Goal: Task Accomplishment & Management: Manage account settings

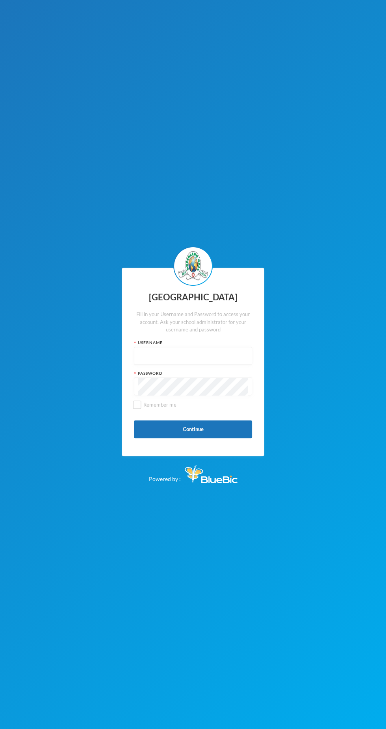
click at [243, 356] on input "text" at bounding box center [192, 356] width 109 height 18
type input "Glh25cs01"
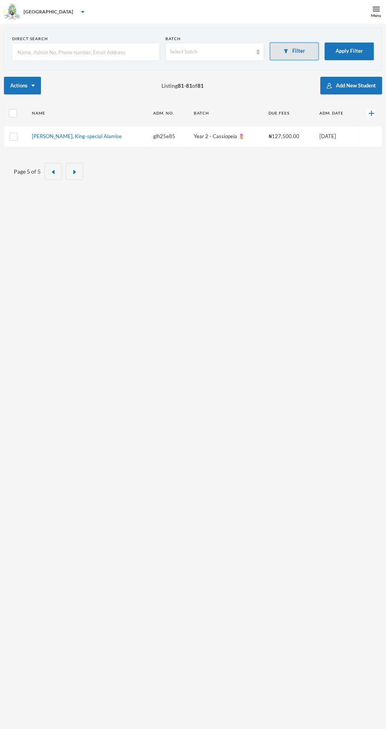
click at [297, 53] on button "Filter" at bounding box center [294, 51] width 49 height 18
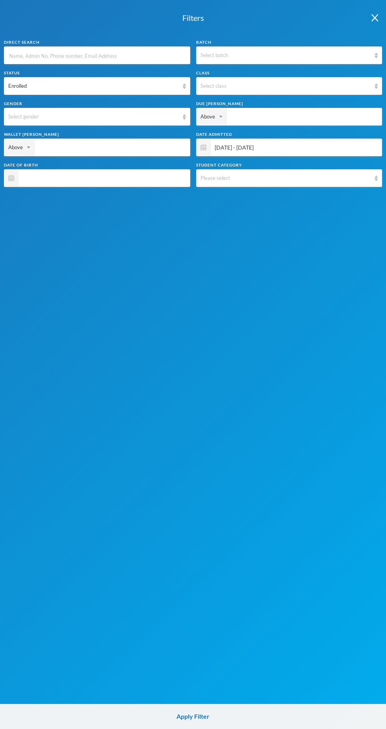
click at [164, 57] on input "text" at bounding box center [96, 56] width 177 height 18
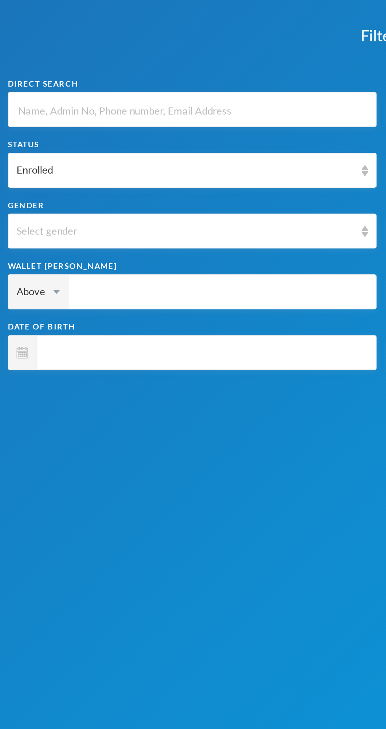
type input "A"
type input "Ad"
type input "Ade"
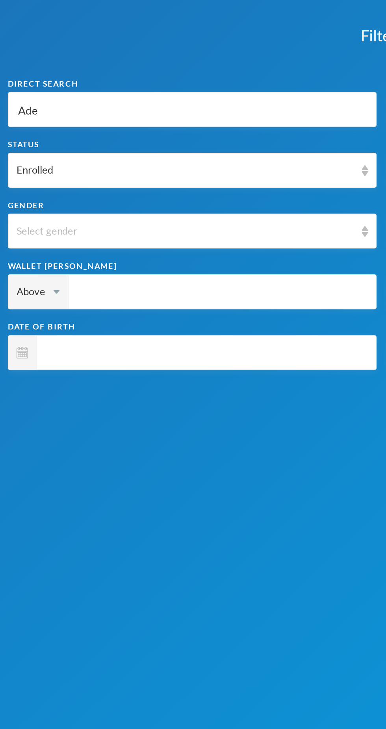
type input "Ade"
type input "Adeb"
type input "Adebo"
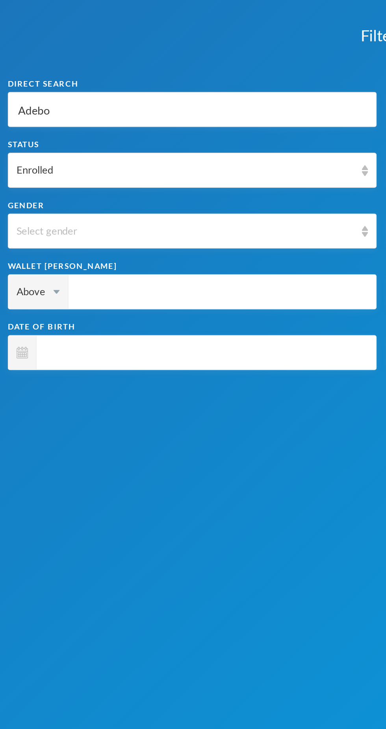
type input "Adebok"
type input "Adeboku"
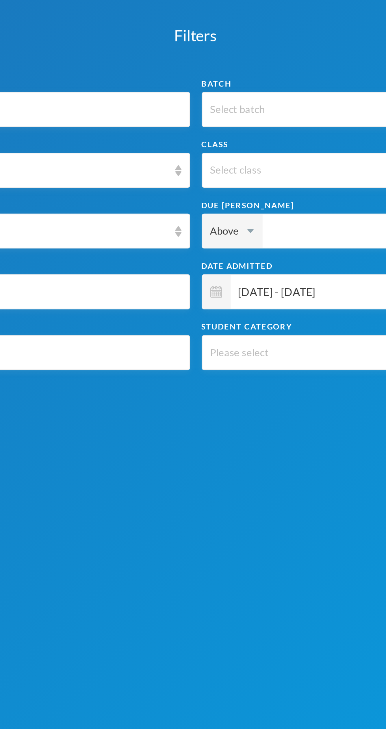
click at [264, 147] on span "01/01/2025 - 31/10/2025" at bounding box center [294, 148] width 167 height 18
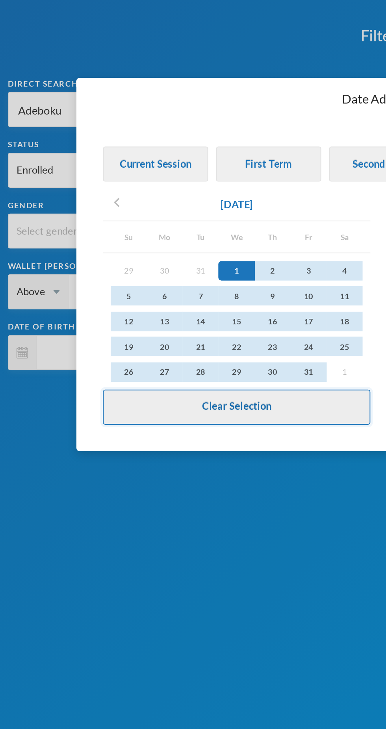
click at [136, 206] on button "Clear Selection" at bounding box center [119, 206] width 135 height 18
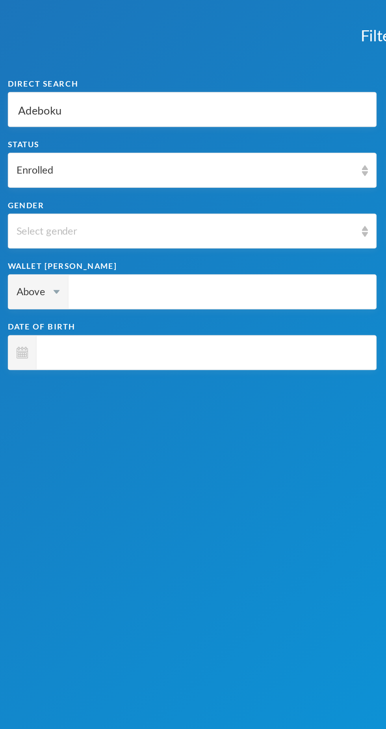
click at [109, 58] on input "Adeboku" at bounding box center [96, 56] width 177 height 18
type input "Adebok"
type input "Adebo"
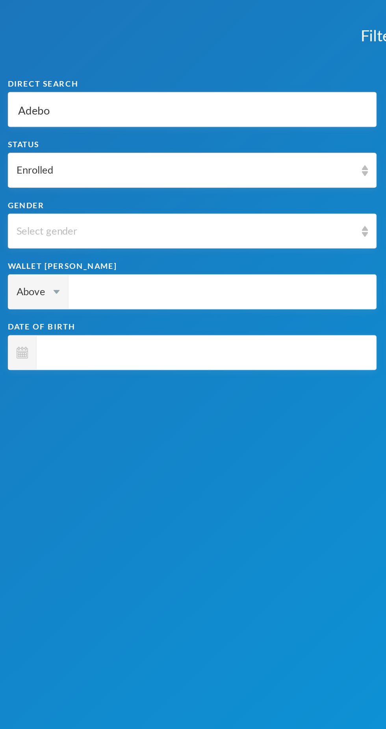
type input "Adeb"
type input "Adebo"
type input "Adebol"
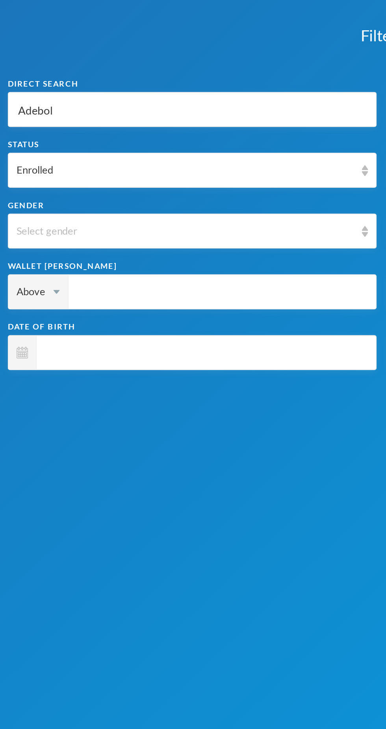
type input "Adebol"
type input "Adebolu"
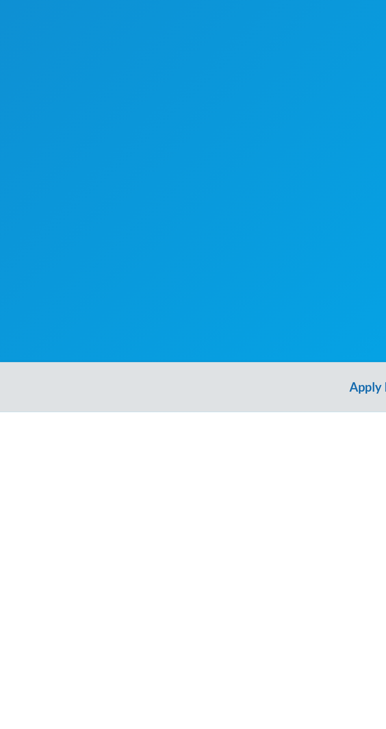
type input "Adebolu"
click at [181, 717] on button "Apply Filter" at bounding box center [193, 716] width 386 height 25
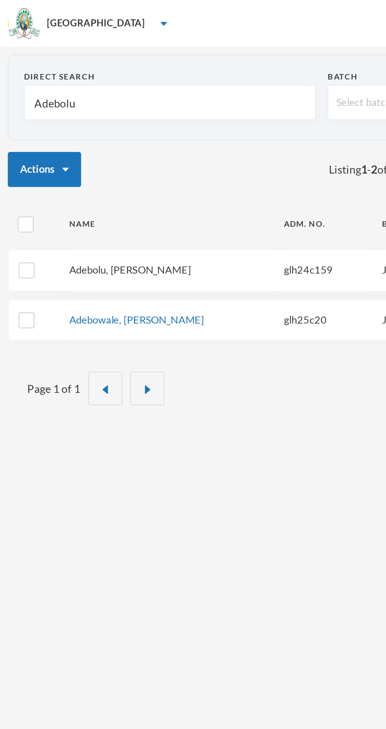
click at [72, 138] on link "Adebolu, Samuel Malik" at bounding box center [65, 136] width 61 height 6
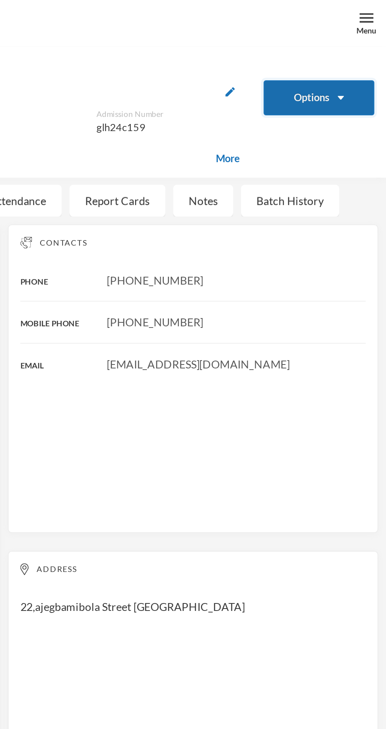
click at [348, 50] on button "Options" at bounding box center [352, 50] width 56 height 18
click at [365, 48] on button "Options" at bounding box center [352, 50] width 56 height 18
click at [352, 51] on button "Options" at bounding box center [352, 50] width 56 height 18
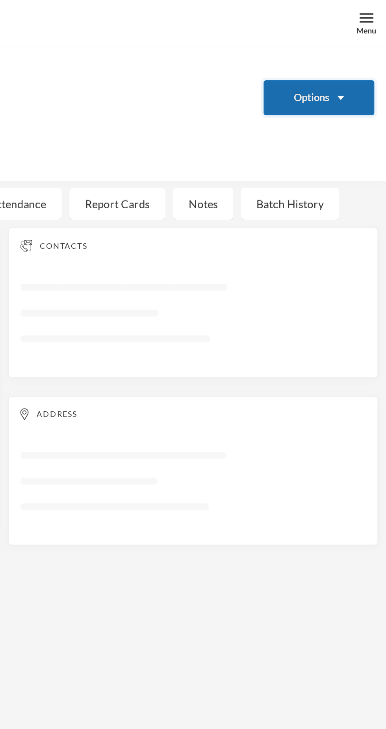
click at [358, 49] on button "Options" at bounding box center [352, 50] width 56 height 18
click at [368, 110] on div "Bio Fees Guardians Assessments Attendance Report Cards Notes Batch History" at bounding box center [193, 103] width 386 height 16
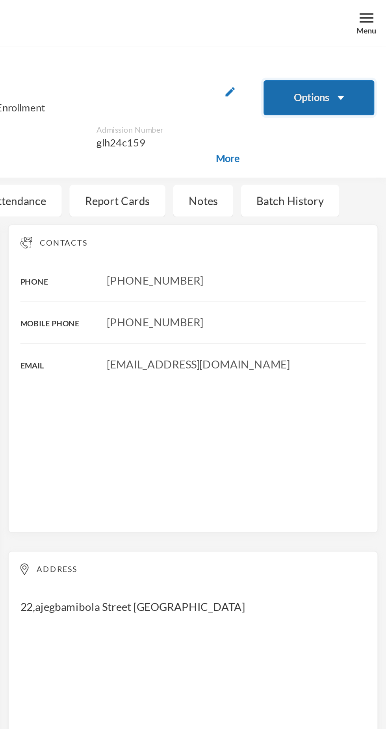
click at [353, 48] on button "Options" at bounding box center [352, 50] width 56 height 18
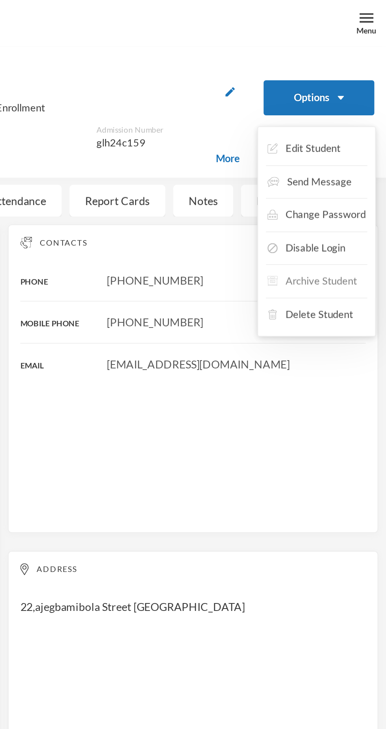
click at [358, 139] on button "Archive Student" at bounding box center [348, 142] width 47 height 14
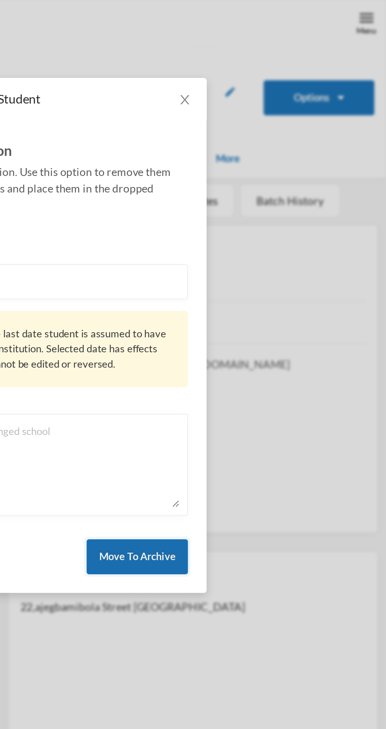
click at [268, 281] on button "Move To Archive" at bounding box center [260, 281] width 51 height 18
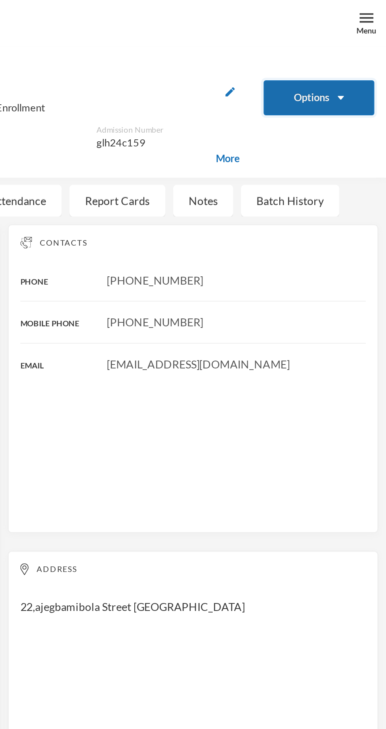
click at [353, 49] on button "Options" at bounding box center [352, 50] width 56 height 18
click at [360, 53] on button "Options" at bounding box center [352, 50] width 56 height 18
click at [349, 50] on button "Options" at bounding box center [352, 50] width 56 height 18
click at [356, 52] on button "Options" at bounding box center [352, 50] width 56 height 18
click at [360, 109] on div "Batch History" at bounding box center [337, 101] width 50 height 16
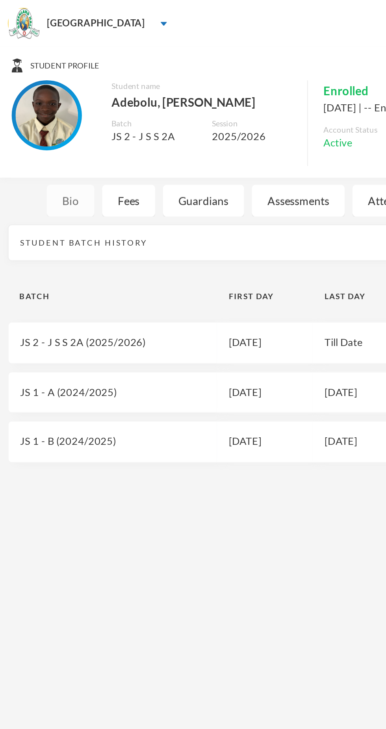
click at [40, 103] on div "Bio" at bounding box center [36, 101] width 24 height 16
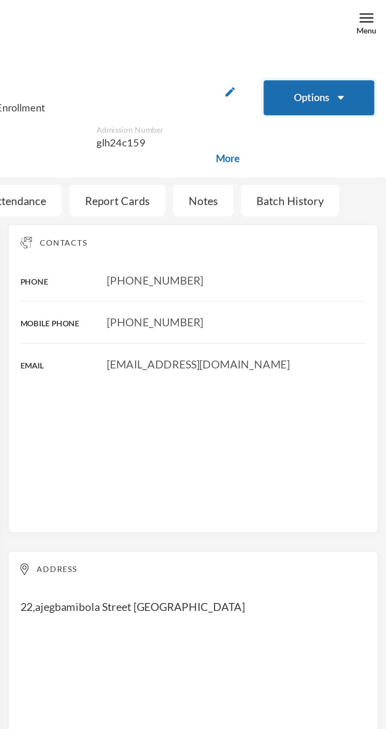
click at [353, 50] on button "Options" at bounding box center [352, 50] width 56 height 18
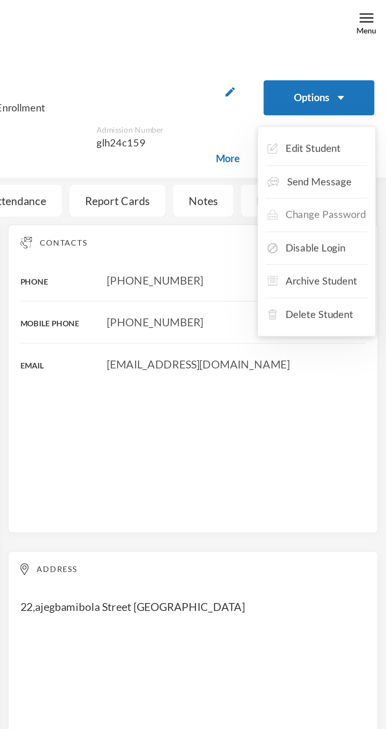
click at [356, 105] on button "Change Password" at bounding box center [350, 109] width 51 height 14
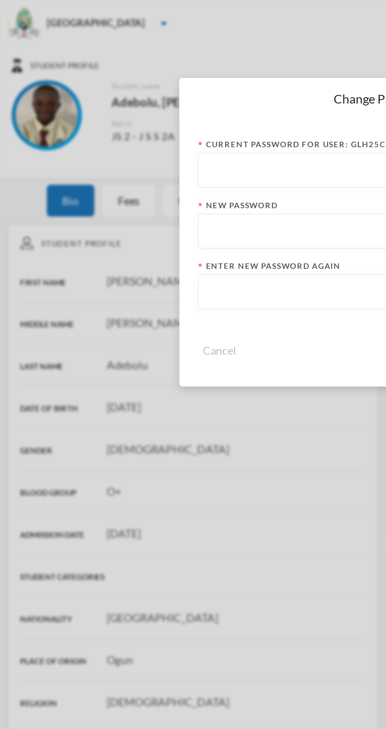
click at [143, 115] on input "text" at bounding box center [192, 117] width 177 height 18
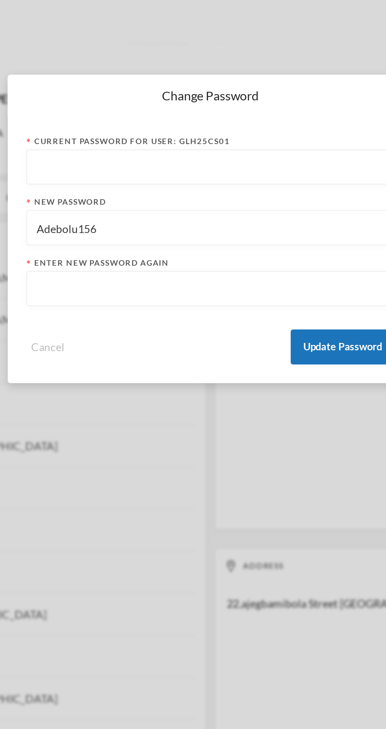
type input "Adebolu156"
click at [238, 150] on input "text" at bounding box center [192, 148] width 177 height 18
type input "Adebolu156"
click at [214, 88] on input "text" at bounding box center [192, 87] width 177 height 18
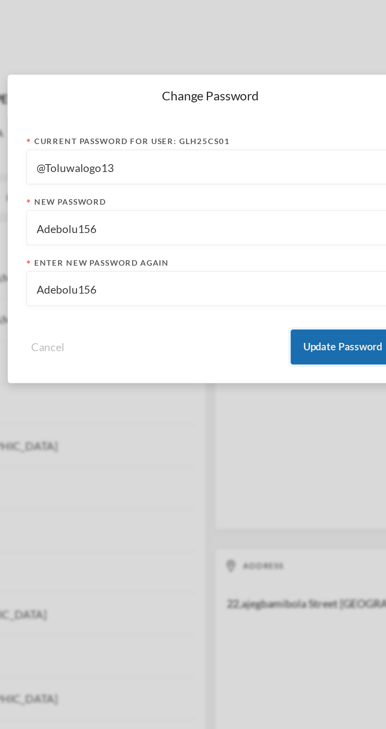
type input "@Toluwalogo13"
click at [256, 171] on button "Update Password" at bounding box center [259, 177] width 52 height 18
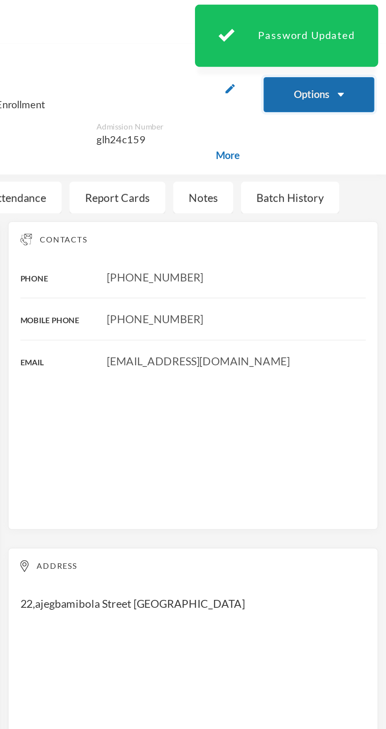
click at [353, 52] on button "Options" at bounding box center [352, 50] width 56 height 18
click at [356, 50] on button "Options" at bounding box center [352, 50] width 56 height 18
click at [349, 52] on button "Options" at bounding box center [352, 50] width 56 height 18
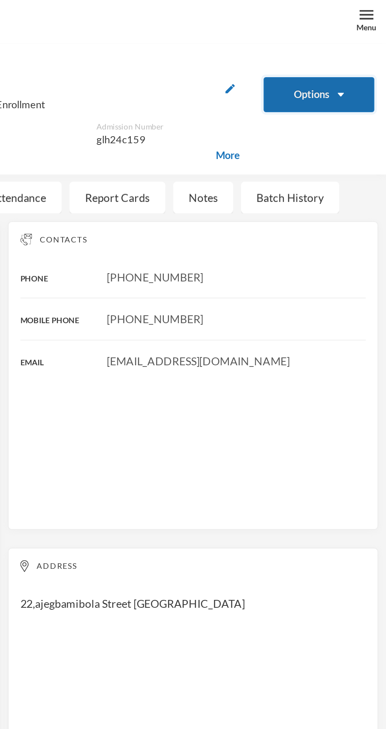
click at [361, 55] on button "Options" at bounding box center [352, 50] width 56 height 18
click at [351, 50] on button "Options" at bounding box center [352, 50] width 56 height 18
click at [351, 55] on button "Options" at bounding box center [352, 50] width 56 height 18
click at [349, 43] on button "Options" at bounding box center [352, 50] width 56 height 18
click at [357, 50] on button "Options" at bounding box center [352, 50] width 56 height 18
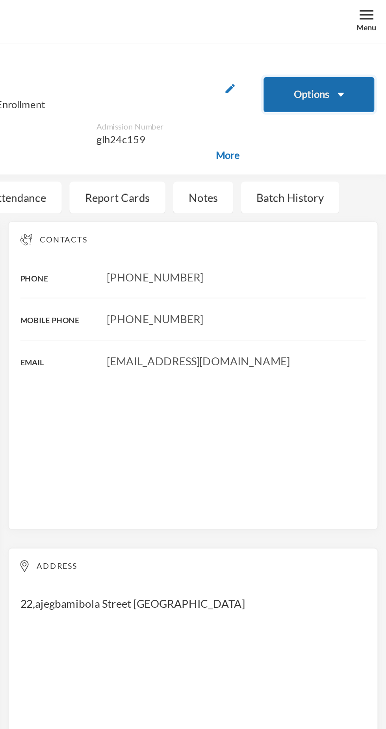
click at [348, 43] on button "Options" at bounding box center [352, 50] width 56 height 18
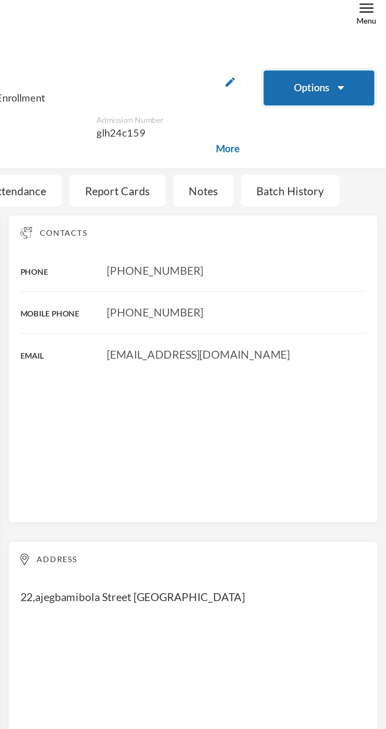
click at [358, 55] on button "Options" at bounding box center [352, 50] width 56 height 18
click at [363, 47] on button "Options" at bounding box center [352, 50] width 56 height 18
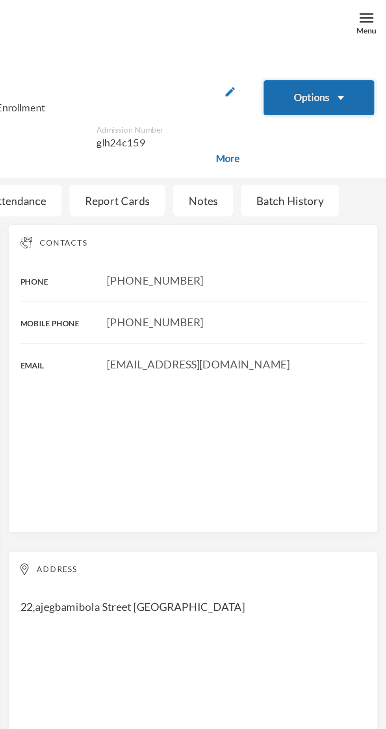
click at [353, 46] on button "Options" at bounding box center [352, 50] width 56 height 18
click at [359, 46] on button "Options" at bounding box center [352, 50] width 56 height 18
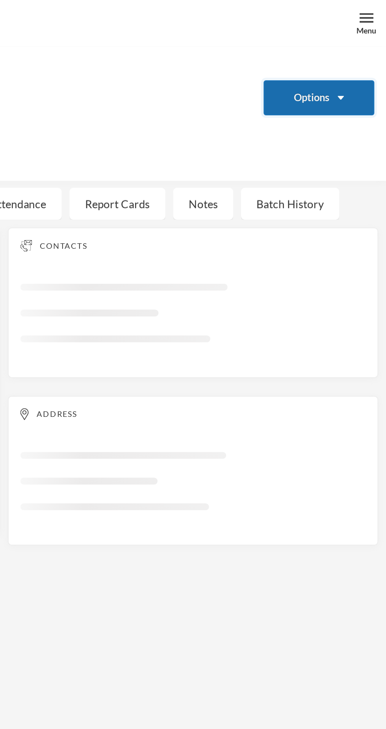
click at [359, 50] on button "Options" at bounding box center [352, 50] width 56 height 18
click at [362, 103] on div "Bio Fees Guardians Assessments Attendance Report Cards Notes Batch History" at bounding box center [193, 103] width 386 height 16
click at [357, 48] on button "Options" at bounding box center [352, 50] width 56 height 18
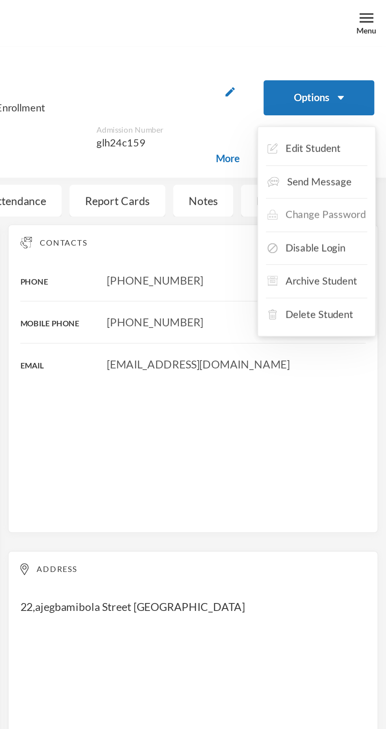
click at [353, 111] on button "Change Password" at bounding box center [350, 109] width 51 height 14
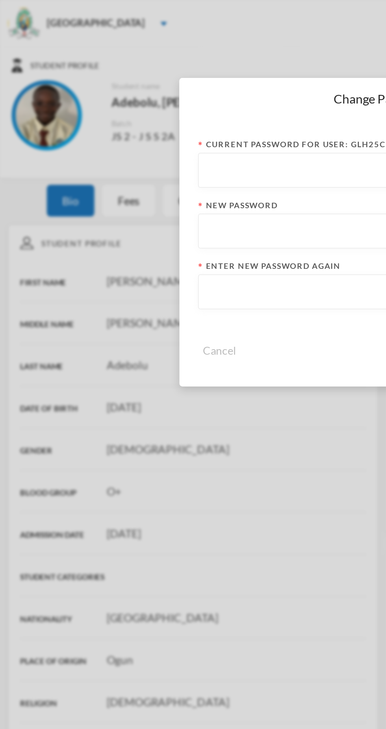
click at [164, 84] on input "text" at bounding box center [192, 87] width 177 height 18
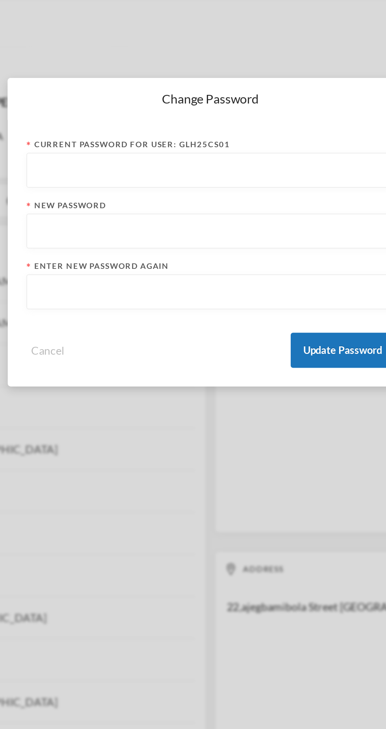
click at [215, 115] on input "text" at bounding box center [192, 117] width 177 height 18
type input "Adebolu159"
click at [108, 148] on input "text" at bounding box center [192, 148] width 177 height 18
type input "Adebolu159"
click at [123, 87] on input "text" at bounding box center [192, 87] width 177 height 18
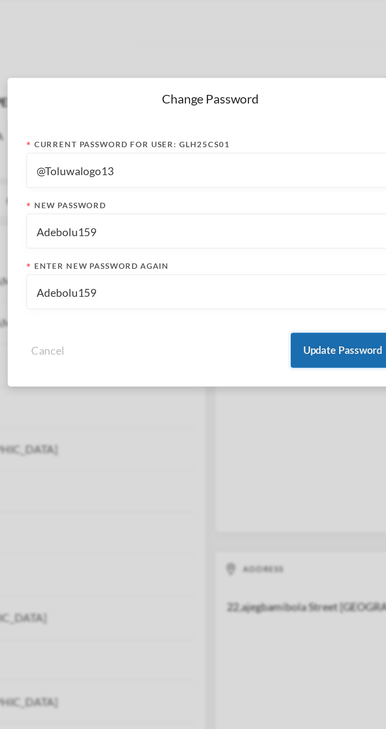
type input "@Toluwalogo13"
click at [260, 171] on button "Update Password" at bounding box center [259, 177] width 52 height 18
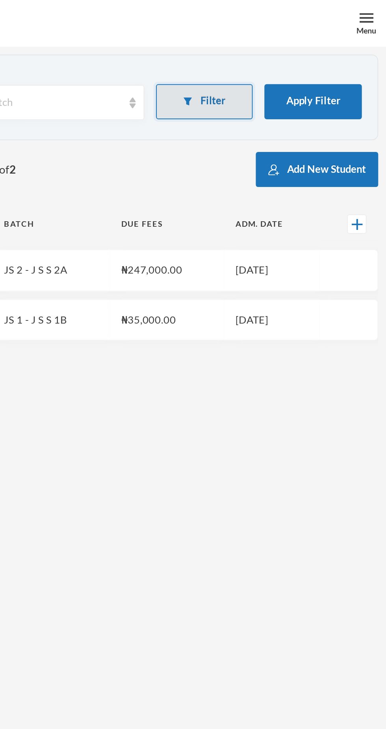
click at [286, 48] on button "Filter" at bounding box center [294, 51] width 49 height 18
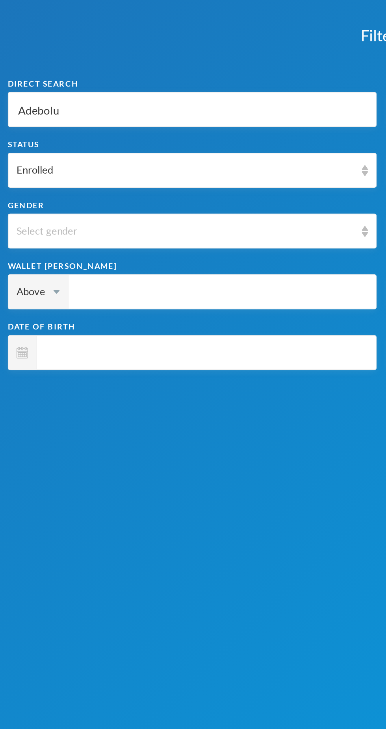
click at [35, 52] on input "Adebolu" at bounding box center [96, 56] width 177 height 18
type input "Adebol"
type input "Adebo"
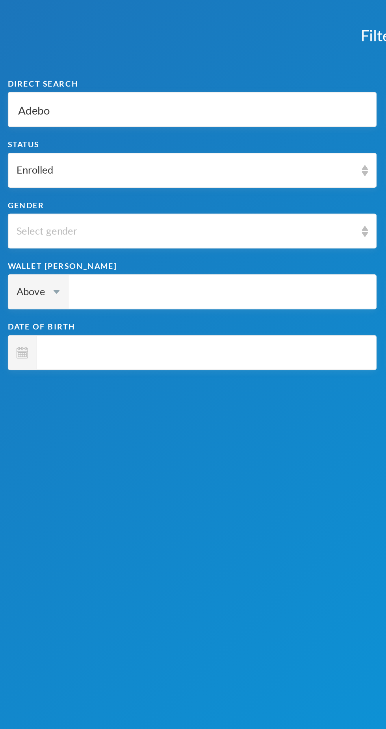
type input "Adeb"
type input "Ade"
type input "Ad"
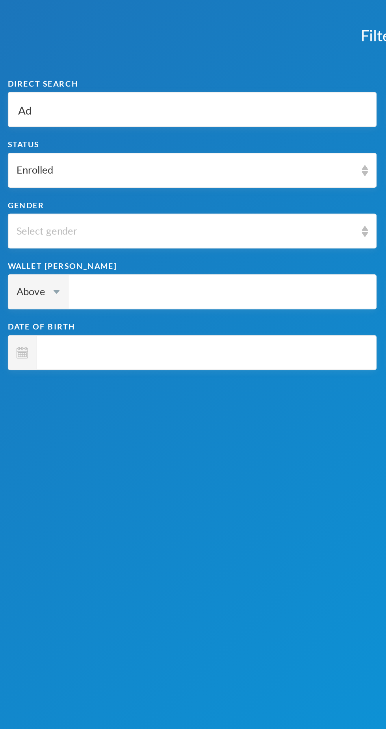
type input "Ad"
type input "A"
type input "O"
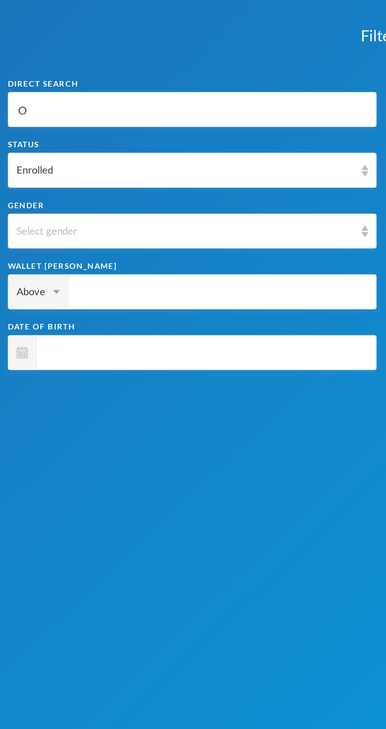
type input "Ol"
type input "Ola"
type input "Olay"
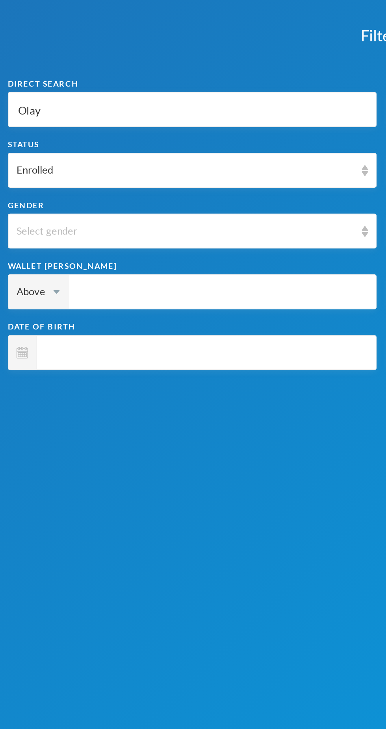
type input "Olay"
type input "Olayi"
type input "Olayin"
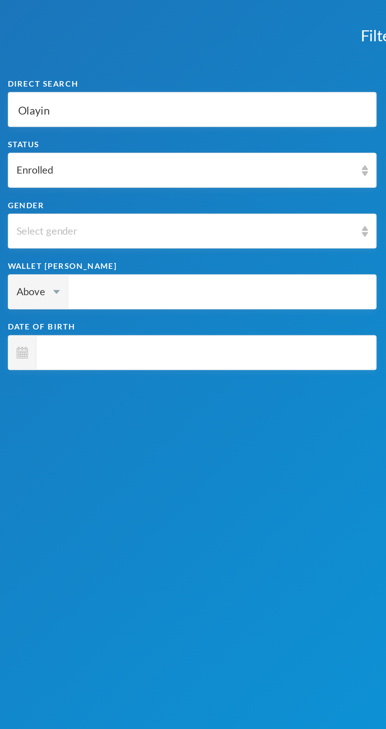
type input "Olayink"
type input "[PERSON_NAME]"
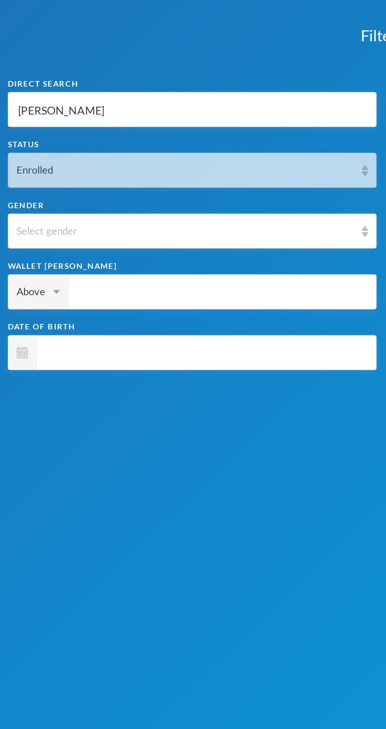
type input "[PERSON_NAME]"
click at [162, 84] on div "Enrolled" at bounding box center [93, 86] width 170 height 8
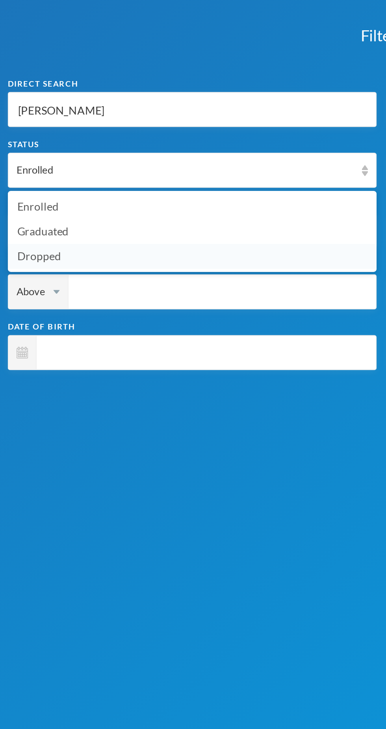
click at [93, 128] on li "Dropped" at bounding box center [97, 129] width 186 height 13
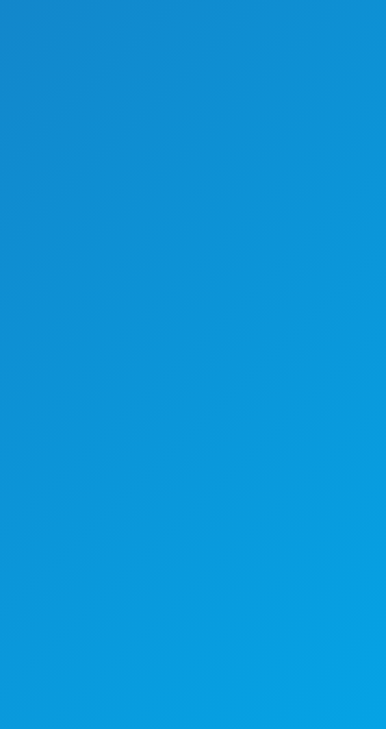
scroll to position [76, 0]
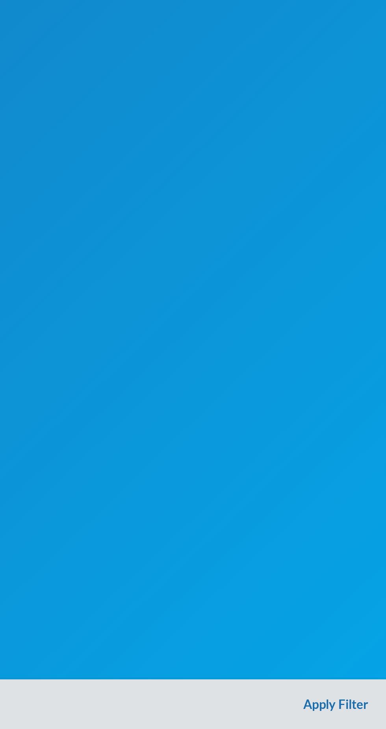
click at [192, 720] on button "Apply Filter" at bounding box center [193, 716] width 386 height 25
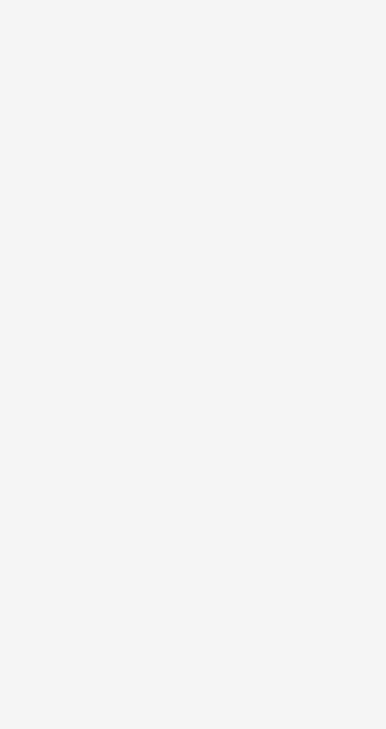
scroll to position [0, 0]
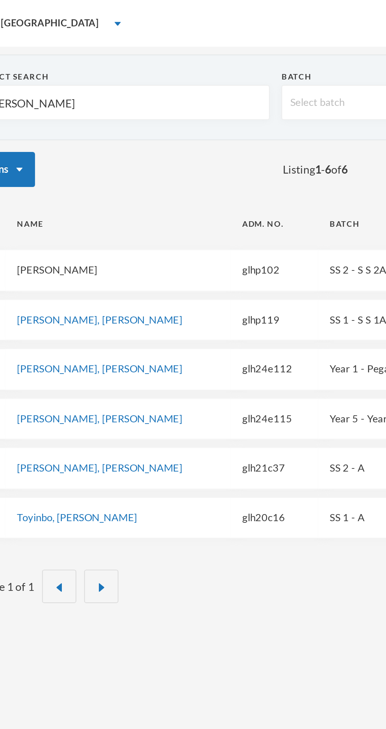
click at [55, 136] on link "[PERSON_NAME]" at bounding box center [52, 136] width 41 height 6
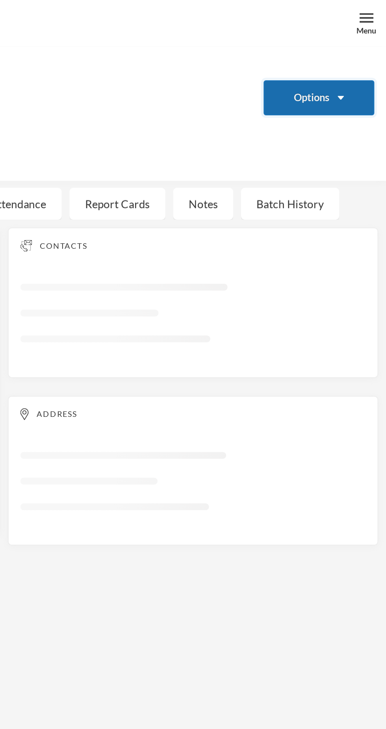
click at [356, 54] on button "Options" at bounding box center [352, 50] width 56 height 18
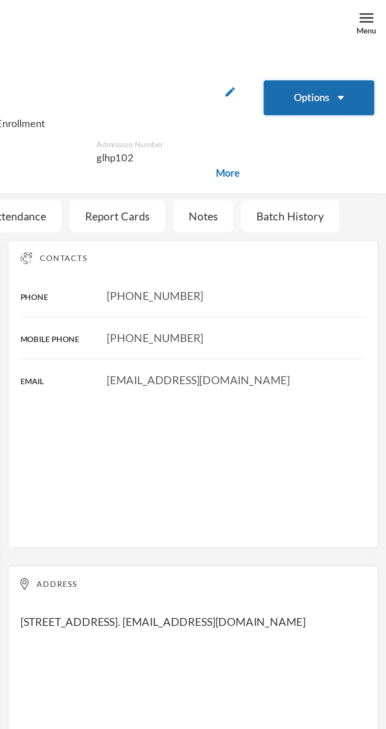
click at [349, 50] on button "Options" at bounding box center [352, 50] width 56 height 18
click at [368, 46] on button "Options" at bounding box center [352, 50] width 56 height 18
click at [358, 44] on button "Options" at bounding box center [352, 50] width 56 height 18
click at [349, 53] on button "Options" at bounding box center [352, 50] width 56 height 18
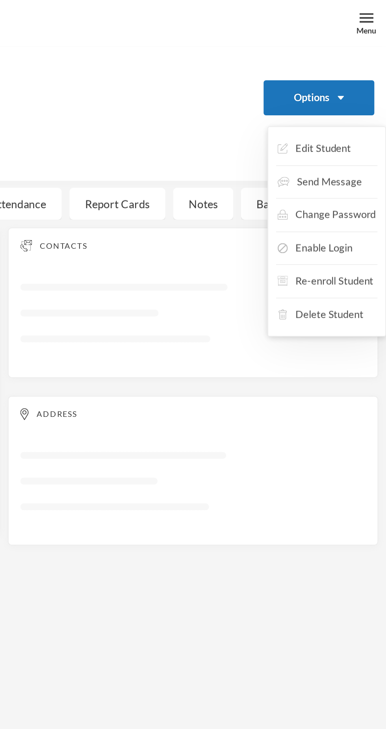
click at [369, 142] on icon "Loading interface..." at bounding box center [288, 161] width 174 height 44
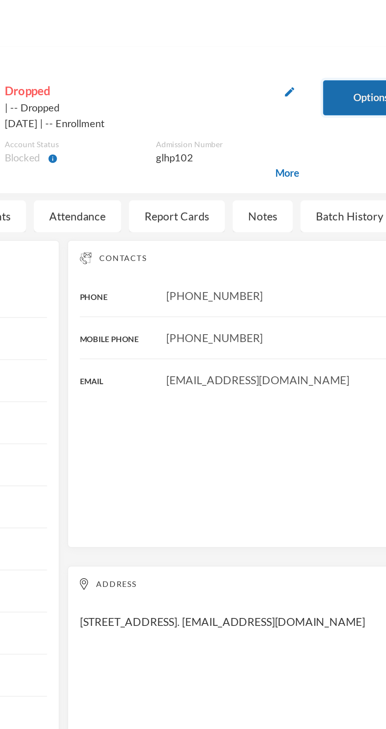
click at [344, 48] on button "Options" at bounding box center [352, 50] width 56 height 18
click at [334, 46] on button "Options" at bounding box center [352, 50] width 56 height 18
click at [335, 52] on button "Options" at bounding box center [352, 50] width 56 height 18
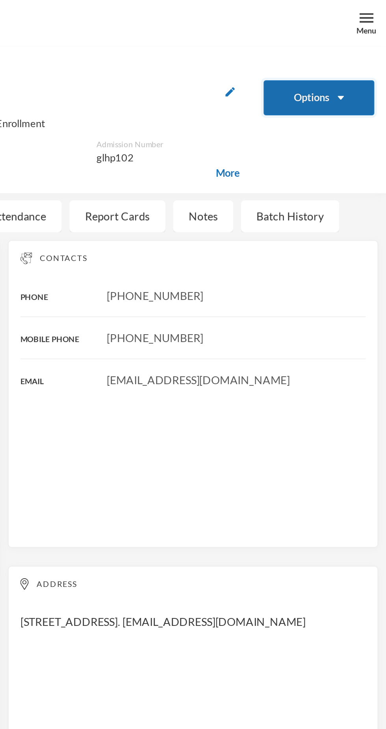
click at [344, 53] on button "Options" at bounding box center [352, 50] width 56 height 18
click at [360, 50] on button "Options" at bounding box center [352, 50] width 56 height 18
click at [357, 53] on button "Options" at bounding box center [352, 50] width 56 height 18
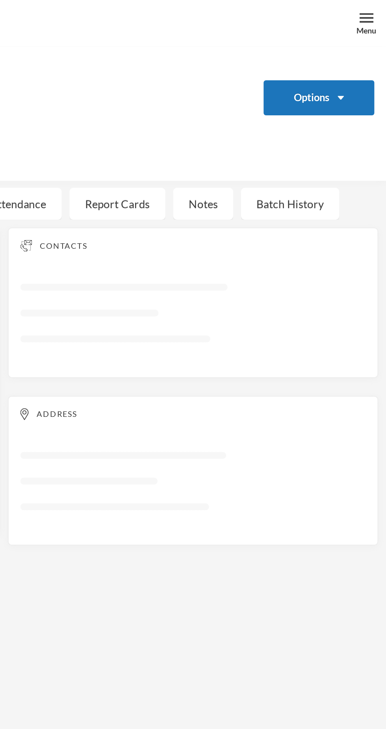
click at [362, 142] on icon "Loading interface..." at bounding box center [288, 161] width 174 height 44
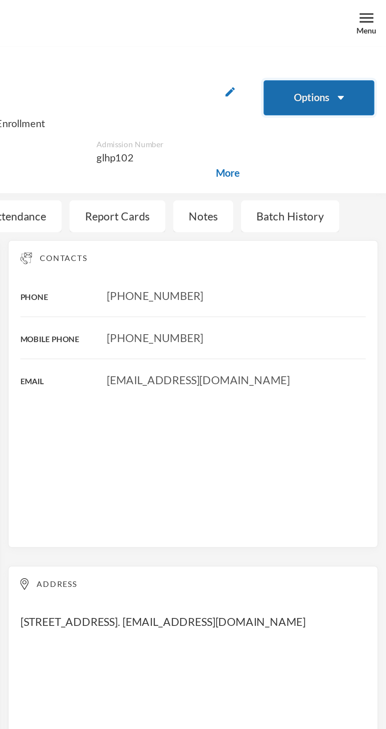
click at [360, 53] on button "Options" at bounding box center [352, 50] width 56 height 18
click at [352, 51] on button "Options" at bounding box center [352, 50] width 56 height 18
click at [354, 53] on button "Options" at bounding box center [352, 50] width 56 height 18
click at [340, 54] on button "Options" at bounding box center [352, 50] width 56 height 18
click at [352, 48] on button "Options" at bounding box center [352, 50] width 56 height 18
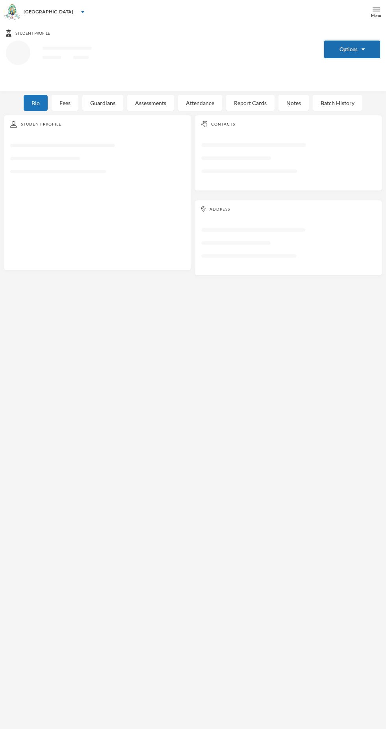
click at [342, 52] on button "Options" at bounding box center [352, 50] width 56 height 18
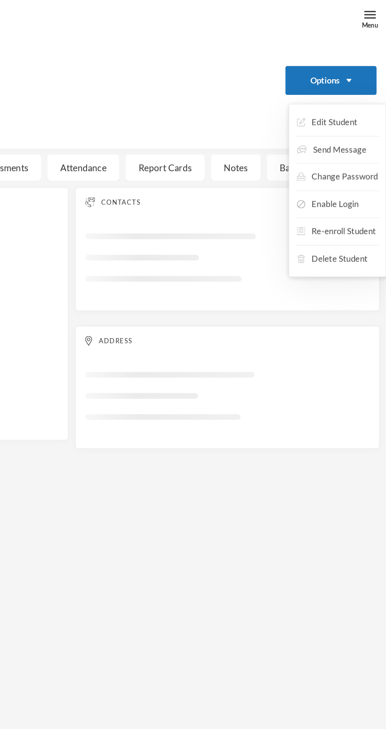
click at [349, 141] on icon "Loading interface..." at bounding box center [288, 161] width 174 height 44
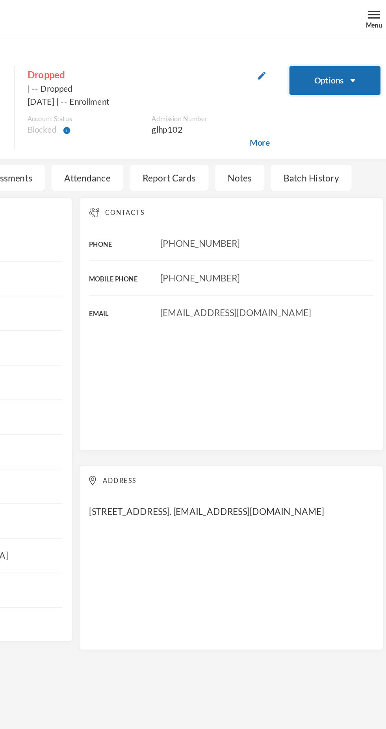
click at [330, 53] on button "Options" at bounding box center [352, 50] width 56 height 18
click at [347, 41] on button "Options" at bounding box center [352, 50] width 56 height 18
click at [365, 42] on button "Options" at bounding box center [352, 50] width 56 height 18
click at [354, 48] on button "Options" at bounding box center [352, 50] width 56 height 18
click at [359, 51] on button "Options" at bounding box center [352, 50] width 56 height 18
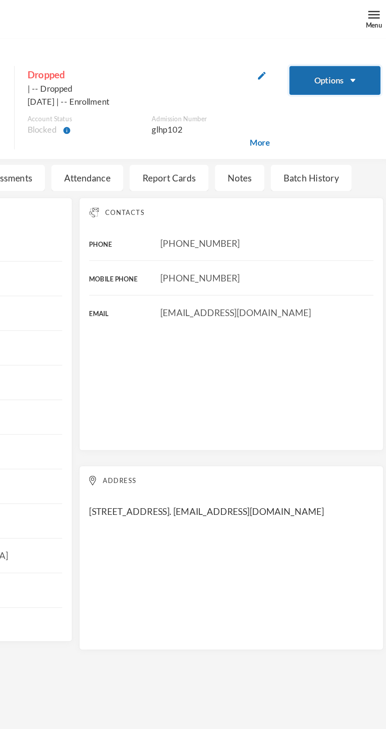
click at [364, 50] on button "Options" at bounding box center [352, 50] width 56 height 18
click at [365, 50] on button "Options" at bounding box center [352, 50] width 56 height 18
click at [356, 53] on button "Options" at bounding box center [352, 50] width 56 height 18
